Goal: Task Accomplishment & Management: Manage account settings

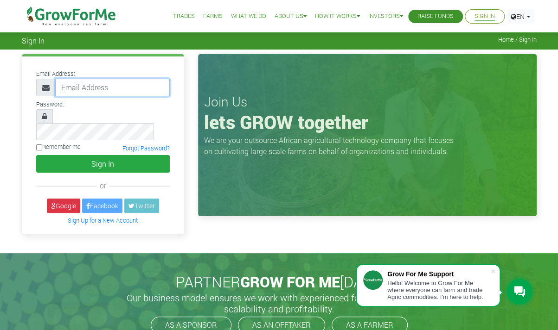
click at [95, 85] on input "email" at bounding box center [112, 88] width 114 height 18
type input "Peterboasiako@gmail.com"
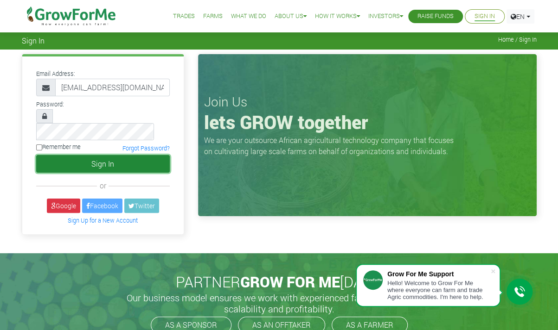
click at [99, 155] on button "Sign In" at bounding box center [102, 164] width 133 height 18
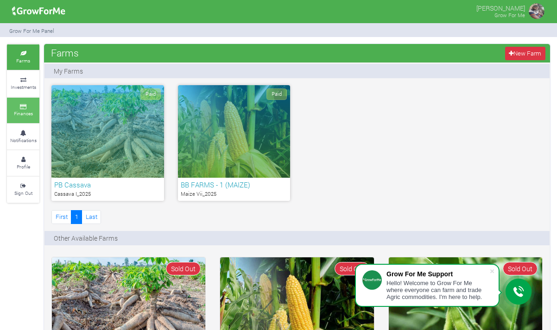
click at [30, 111] on small "Finances" at bounding box center [23, 113] width 19 height 6
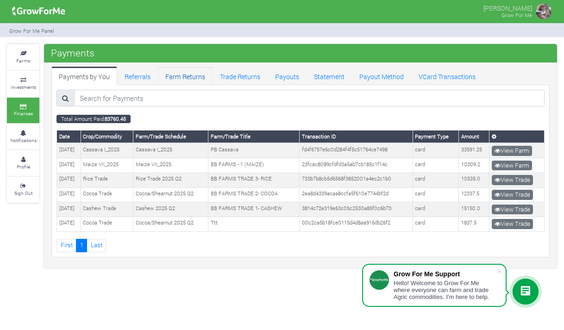
click at [177, 73] on link "Farm Returns" at bounding box center [185, 76] width 55 height 19
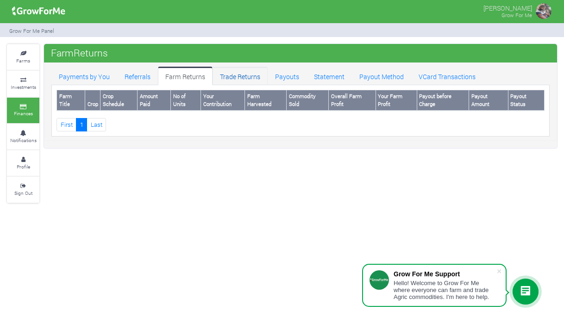
click at [229, 74] on link "Trade Returns" at bounding box center [240, 76] width 55 height 19
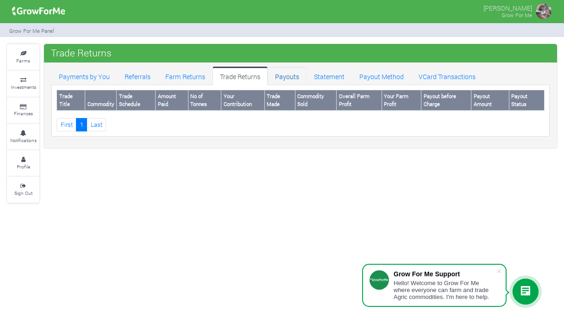
click at [283, 78] on link "Payouts" at bounding box center [287, 76] width 39 height 19
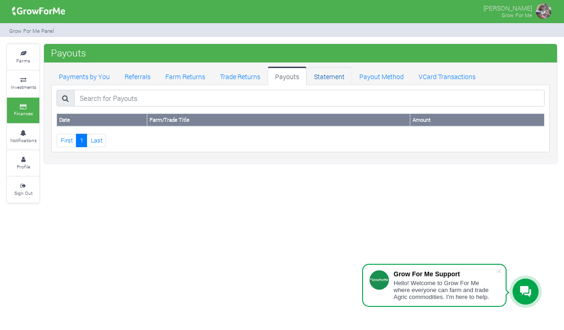
click at [330, 76] on link "Statement" at bounding box center [329, 76] width 45 height 19
click at [377, 77] on link "Payout Method" at bounding box center [381, 76] width 59 height 19
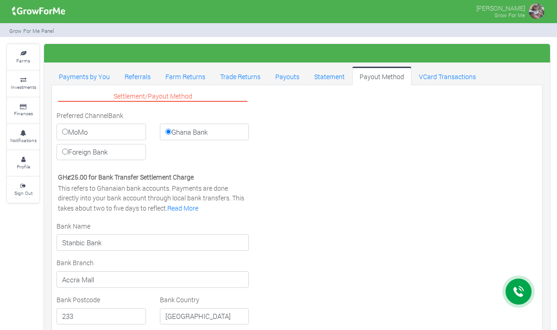
select select "GHS"
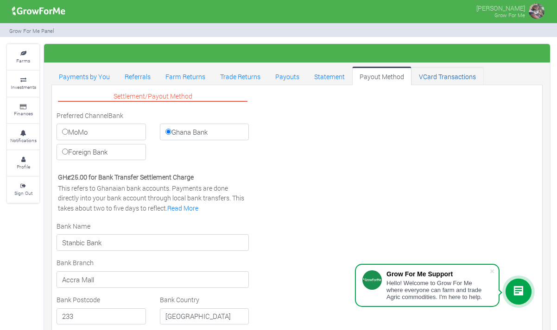
click at [427, 75] on link "VCard Transactions" at bounding box center [448, 76] width 72 height 19
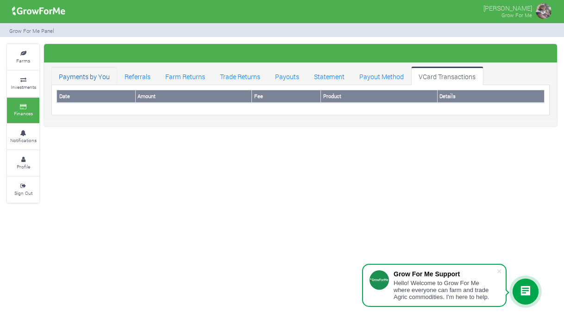
click at [99, 77] on link "Payments by You" at bounding box center [84, 76] width 66 height 19
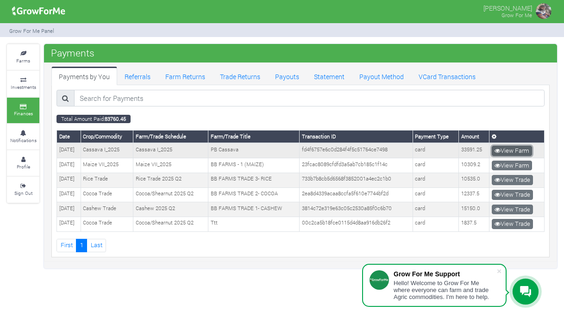
click at [515, 149] on link "View Farm" at bounding box center [512, 151] width 40 height 10
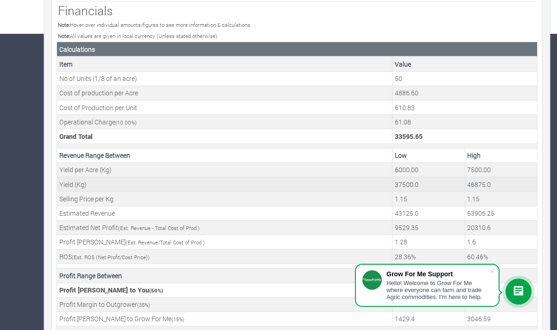
scroll to position [336, 0]
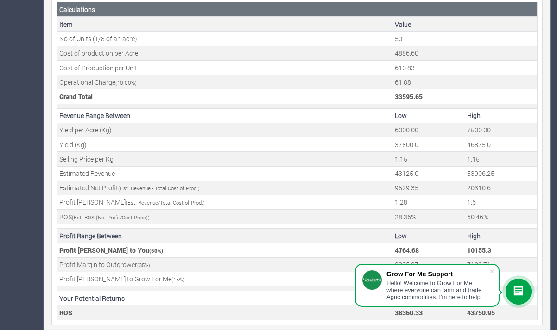
click at [210, 323] on div "Details Stages Agronomy Monitoring (UP42) Item Value Farm Title PB Cassava Crop…" at bounding box center [297, 28] width 506 height 604
click at [494, 274] on span at bounding box center [492, 271] width 9 height 9
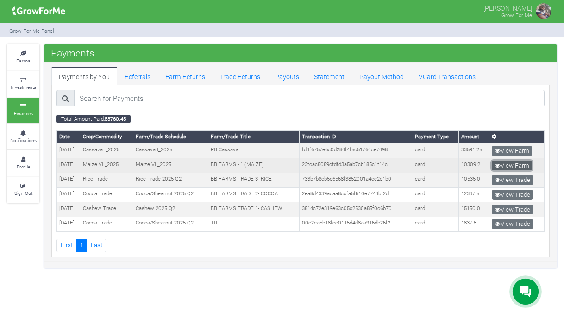
click at [515, 164] on link "View Farm" at bounding box center [512, 166] width 40 height 10
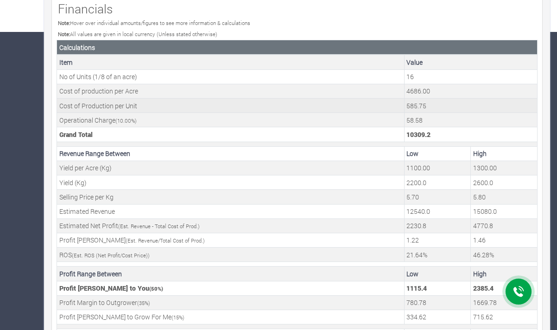
scroll to position [336, 0]
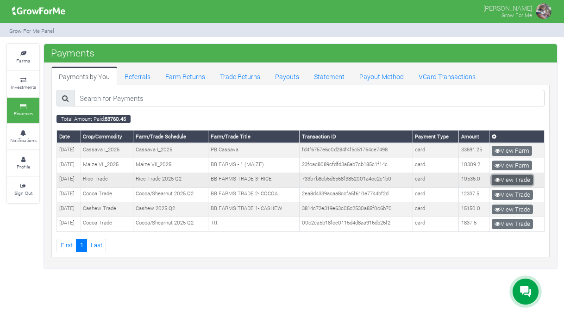
click at [506, 178] on link "View Trade" at bounding box center [512, 180] width 41 height 10
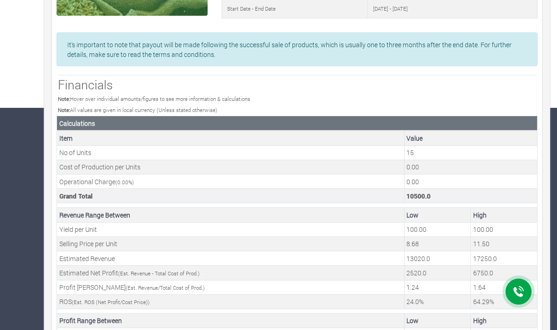
scroll to position [308, 0]
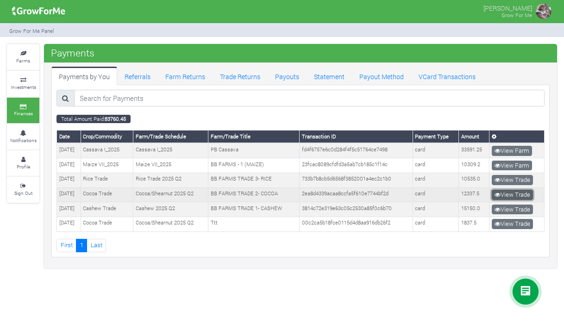
click at [508, 192] on link "View Trade" at bounding box center [512, 195] width 41 height 10
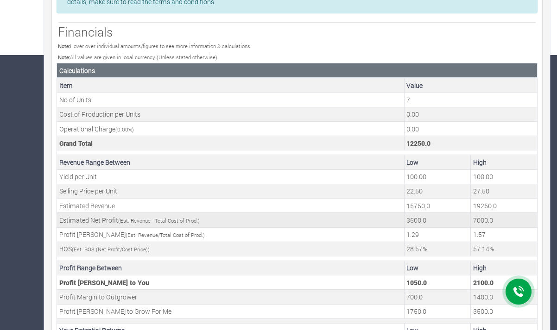
scroll to position [308, 0]
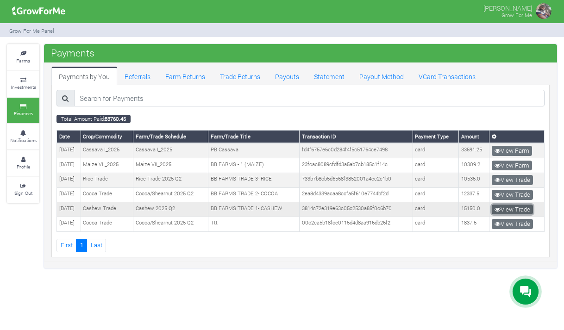
click at [508, 205] on link "View Trade" at bounding box center [512, 210] width 41 height 10
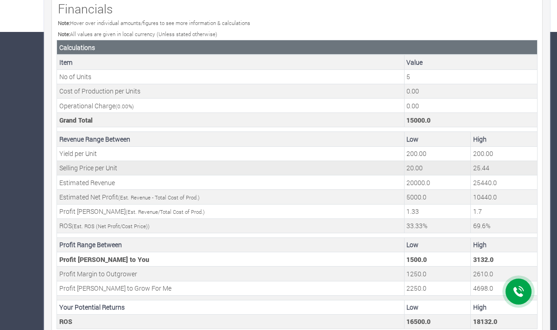
scroll to position [308, 0]
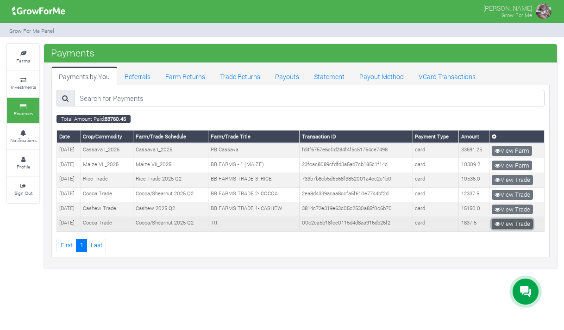
click at [517, 219] on link "View Trade" at bounding box center [512, 224] width 41 height 10
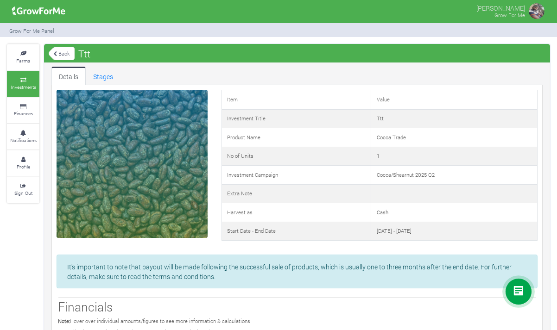
click at [63, 51] on link "Back" at bounding box center [62, 53] width 26 height 15
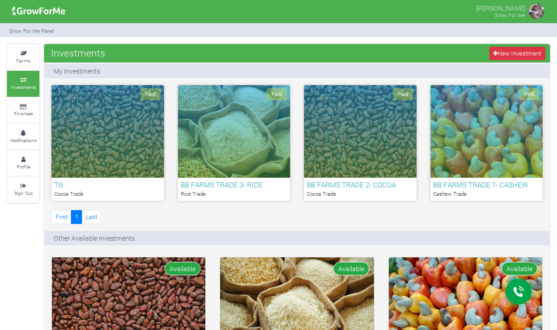
click at [532, 9] on img at bounding box center [536, 11] width 19 height 19
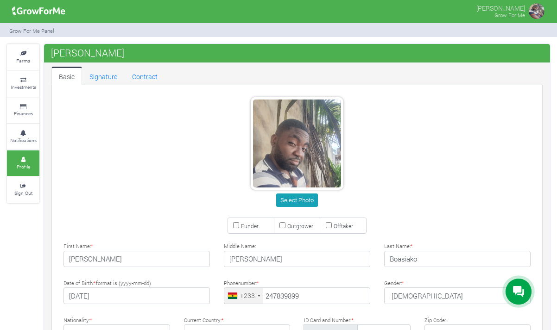
type input "24 783 9899"
click at [535, 13] on img at bounding box center [536, 11] width 19 height 19
type input "24 783 9899"
click at [104, 75] on link "Signature" at bounding box center [103, 76] width 43 height 19
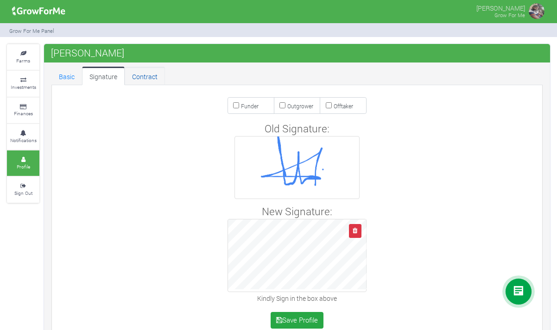
click at [140, 74] on link "Contract" at bounding box center [145, 76] width 40 height 19
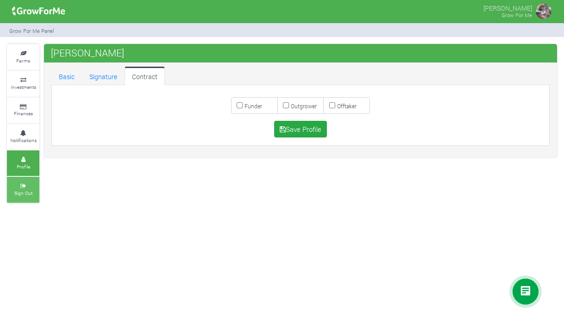
click at [23, 184] on icon at bounding box center [23, 186] width 28 height 5
